Goal: Task Accomplishment & Management: Complete application form

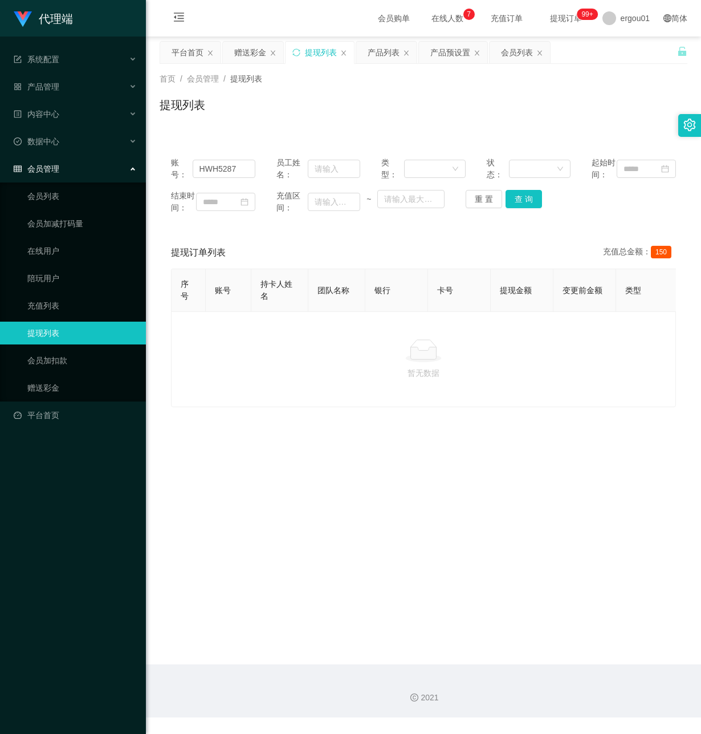
drag, startPoint x: 264, startPoint y: 428, endPoint x: 179, endPoint y: 40, distance: 397.7
click at [264, 405] on div "暂无数据" at bounding box center [423, 359] width 505 height 96
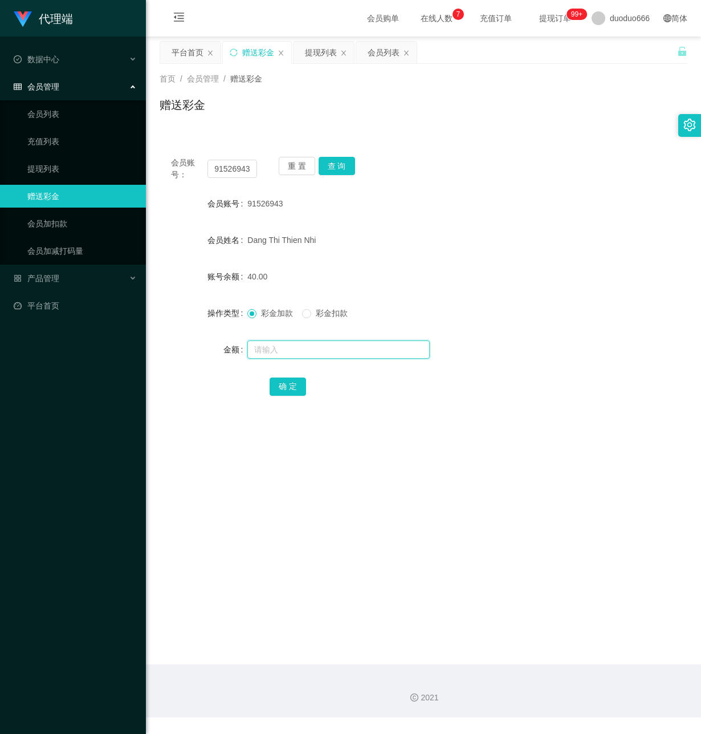
click at [293, 346] on input "text" at bounding box center [339, 349] width 182 height 18
type input "8"
click at [290, 380] on button "确 定" at bounding box center [288, 387] width 36 height 18
click at [277, 344] on input "text" at bounding box center [339, 349] width 182 height 18
type input "8"
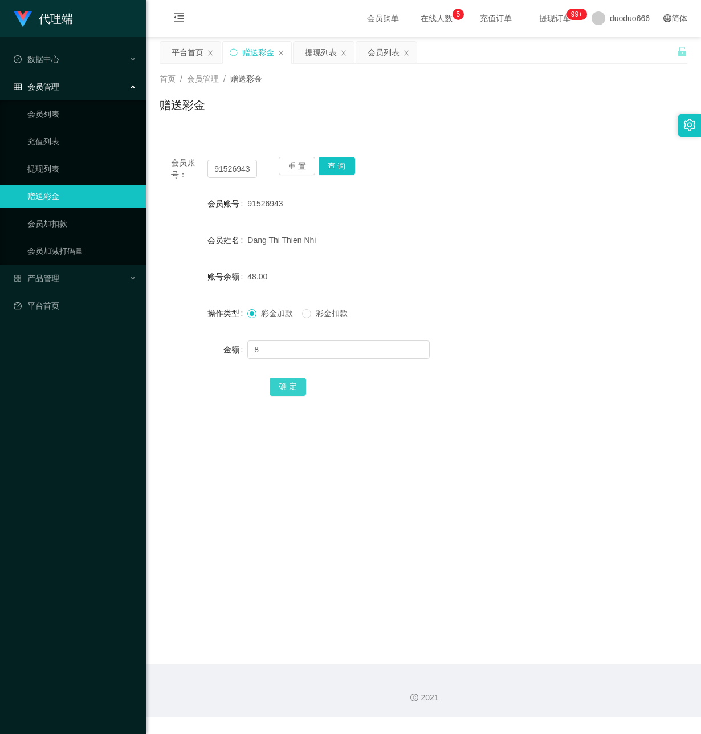
click at [281, 380] on button "确 定" at bounding box center [288, 387] width 36 height 18
click at [192, 565] on main "关闭左侧 关闭右侧 关闭其它 刷新页面 平台首页 赠送彩金 提现列表 会员列表 首页 / 会员管理 / 赠送彩金 / 赠送彩金 会员账号： 91526943 …" at bounding box center [423, 350] width 555 height 628
click at [289, 356] on input "text" at bounding box center [339, 349] width 182 height 18
type input "8"
drag, startPoint x: 288, startPoint y: 386, endPoint x: 334, endPoint y: 349, distance: 58.9
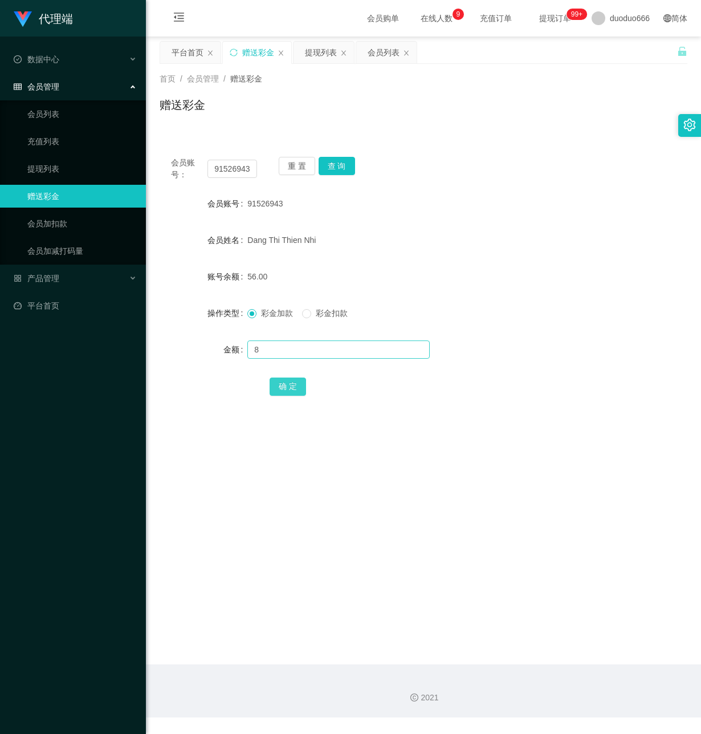
click at [288, 383] on button "确 定" at bounding box center [288, 387] width 36 height 18
drag, startPoint x: 173, startPoint y: 282, endPoint x: 250, endPoint y: 183, distance: 125.9
click at [181, 276] on div "账号余额" at bounding box center [204, 276] width 88 height 23
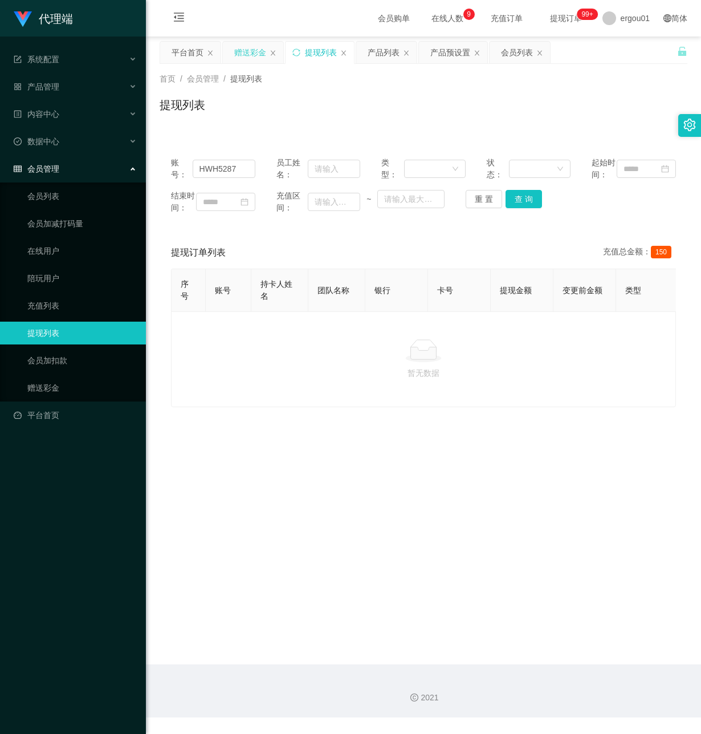
click at [255, 45] on div "赠送彩金" at bounding box center [250, 53] width 32 height 22
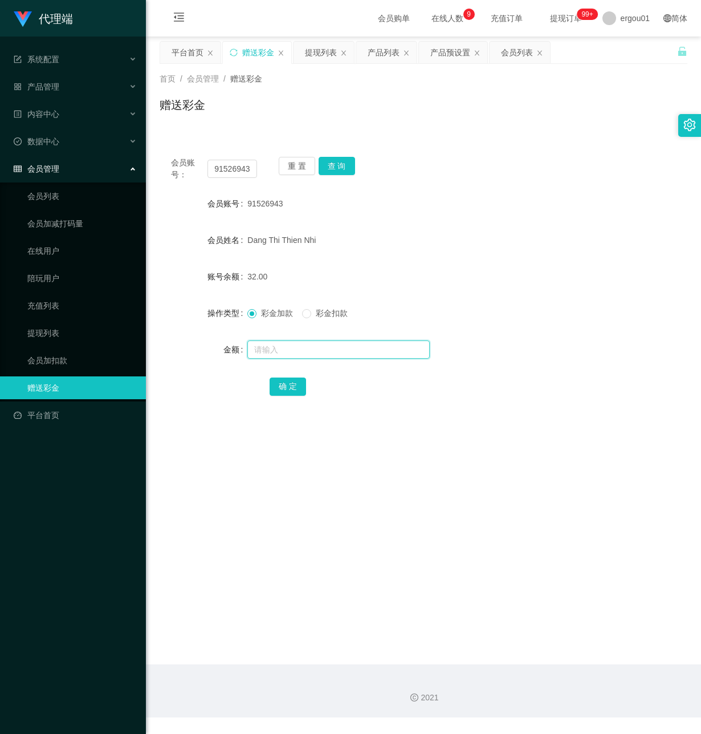
click at [282, 348] on input "text" at bounding box center [339, 349] width 182 height 18
type input "8"
click at [291, 387] on button "确 定" at bounding box center [288, 387] width 36 height 18
